Goal: Find specific page/section: Find specific page/section

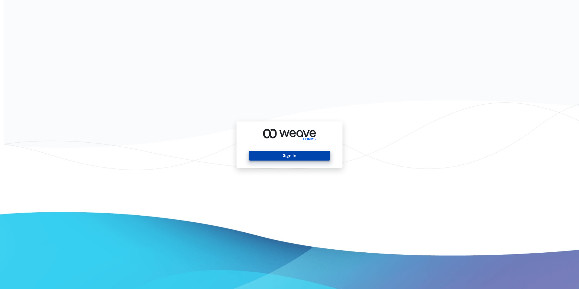
click at [373, 136] on div "Sign In" at bounding box center [289, 144] width 579 height 289
click at [270, 159] on button "Sign In" at bounding box center [289, 156] width 81 height 10
click at [291, 152] on button "Sign In" at bounding box center [289, 156] width 81 height 10
click at [291, 156] on button "Sign In" at bounding box center [289, 156] width 81 height 10
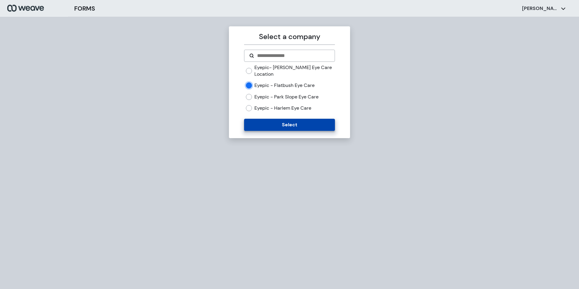
click at [286, 123] on button "Select" at bounding box center [289, 125] width 90 height 12
